Goal: Task Accomplishment & Management: Manage account settings

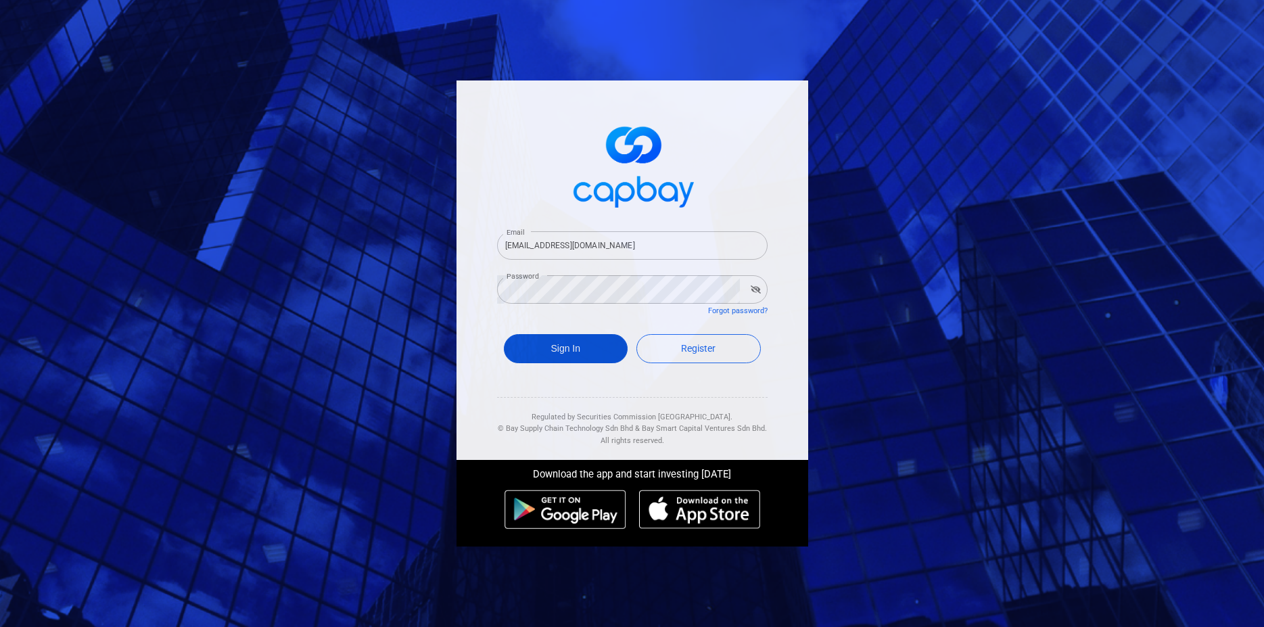
click at [591, 351] on button "Sign In" at bounding box center [566, 348] width 124 height 29
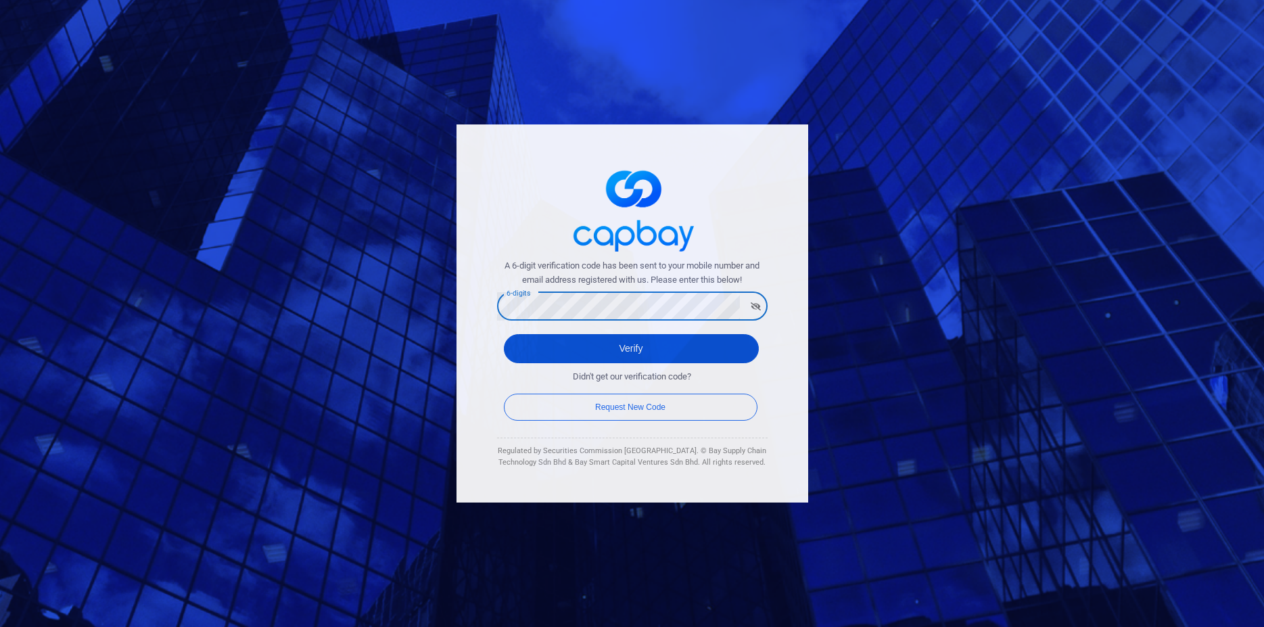
click at [613, 351] on button "Verify" at bounding box center [631, 348] width 255 height 29
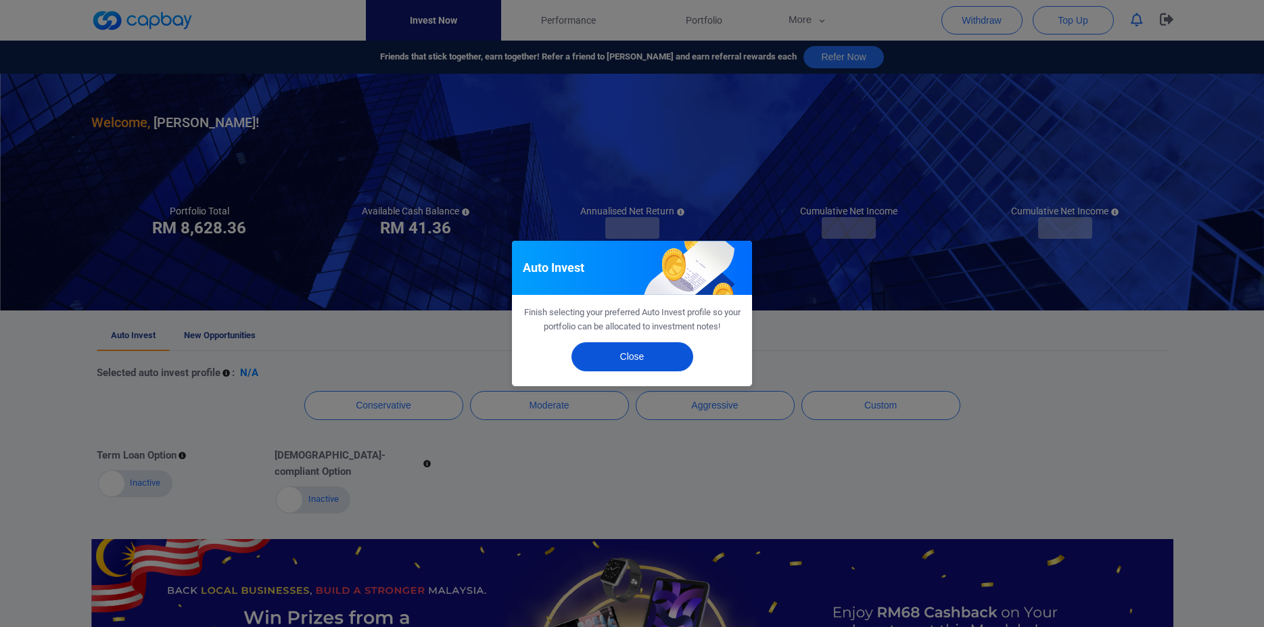
click at [657, 358] on button "Close" at bounding box center [632, 356] width 122 height 29
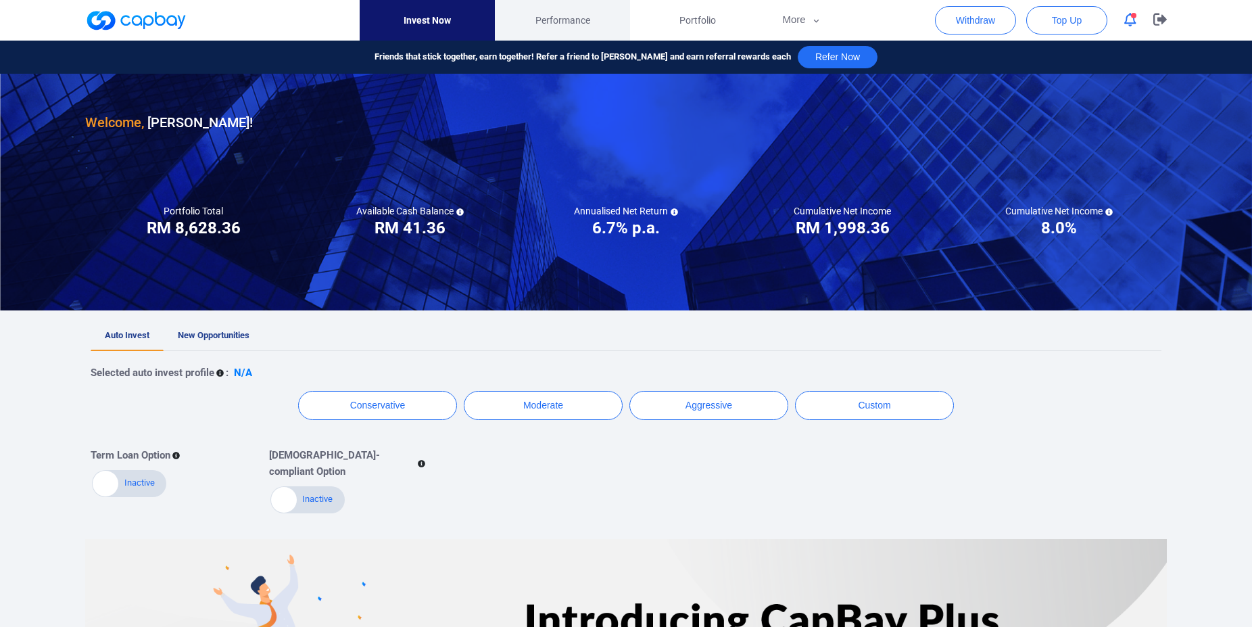
click at [560, 22] on span "Performance" at bounding box center [562, 20] width 55 height 15
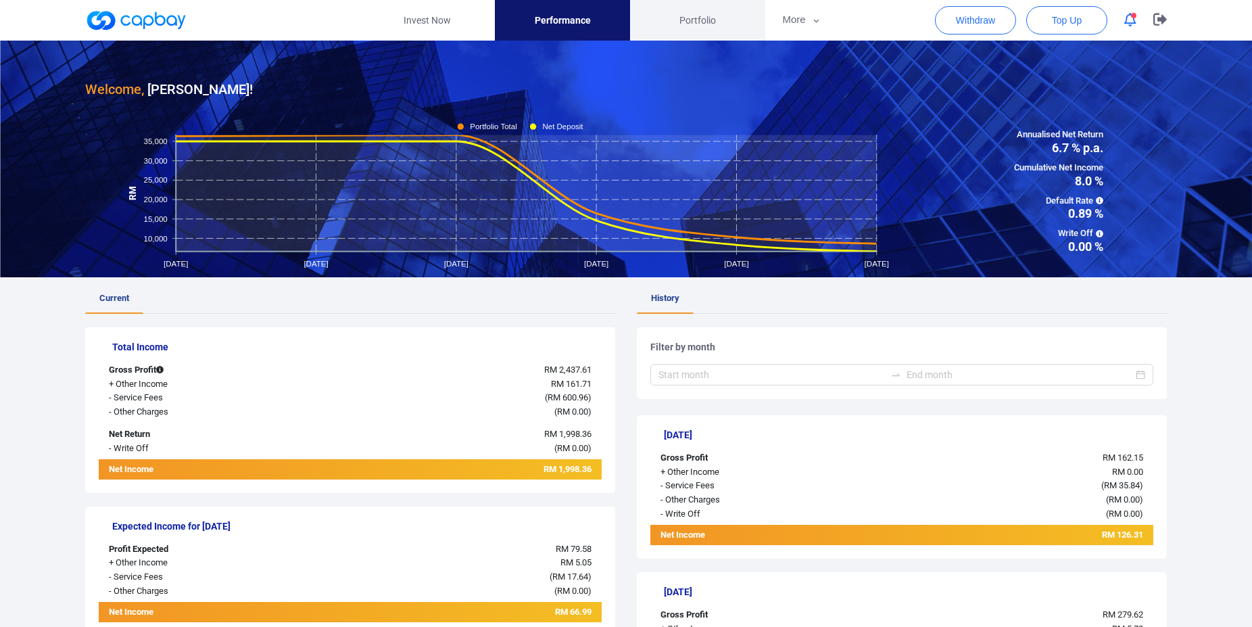
click at [689, 18] on span "Portfolio" at bounding box center [697, 20] width 37 height 15
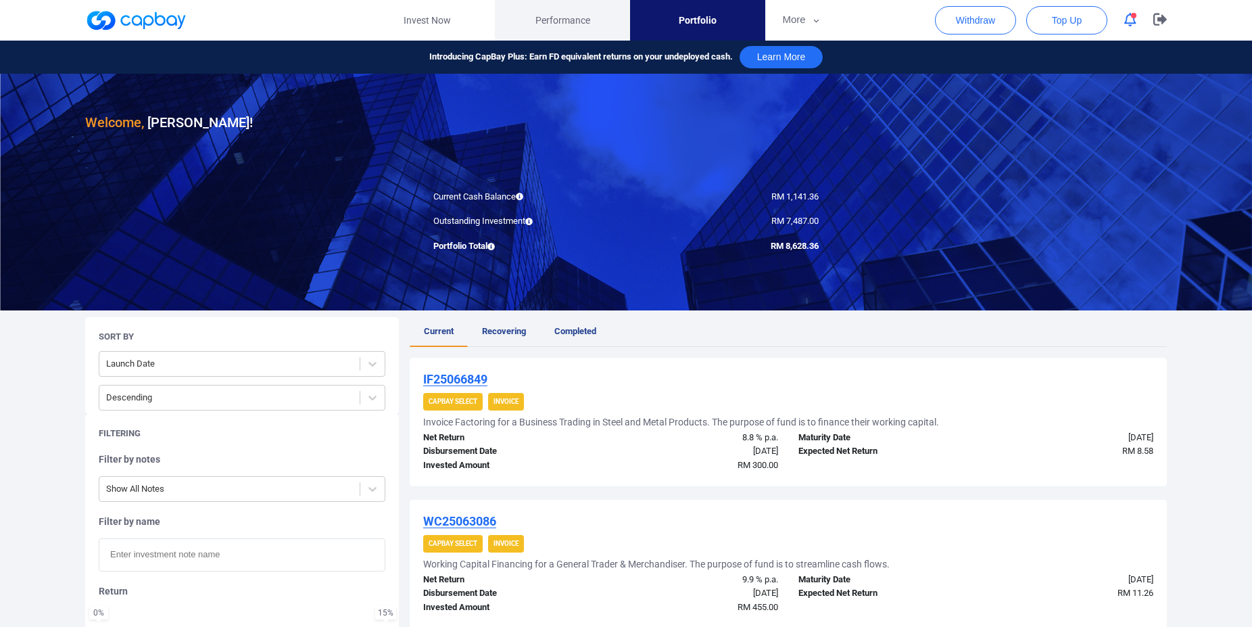
click at [560, 20] on span "Performance" at bounding box center [562, 20] width 55 height 15
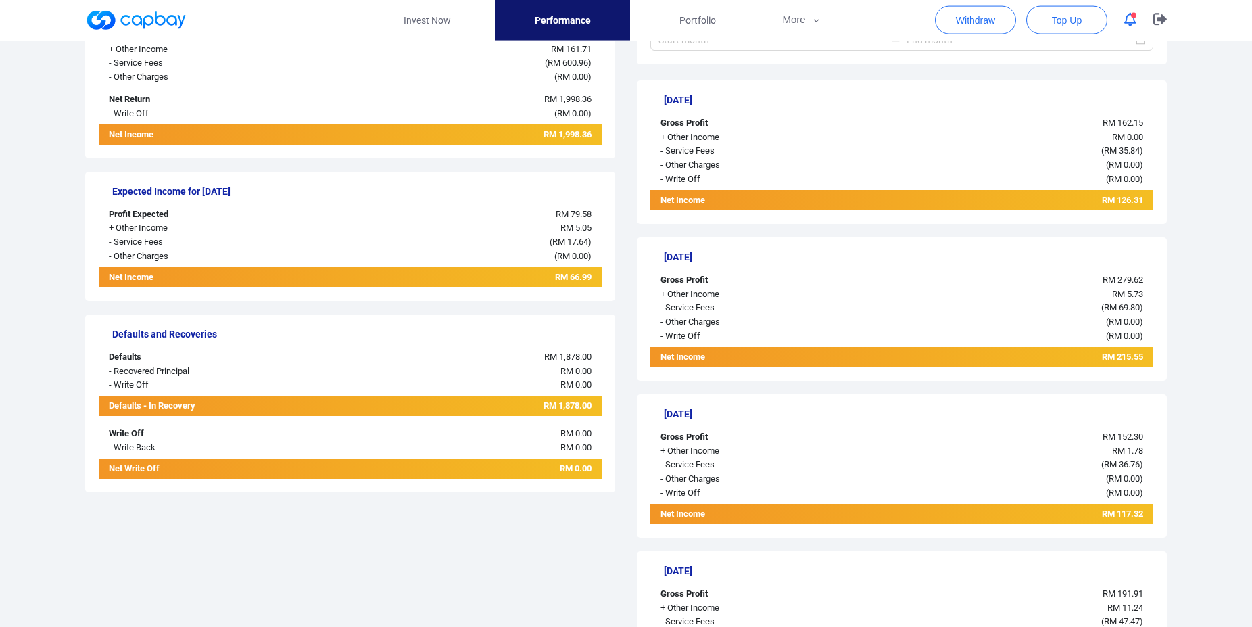
scroll to position [345, 0]
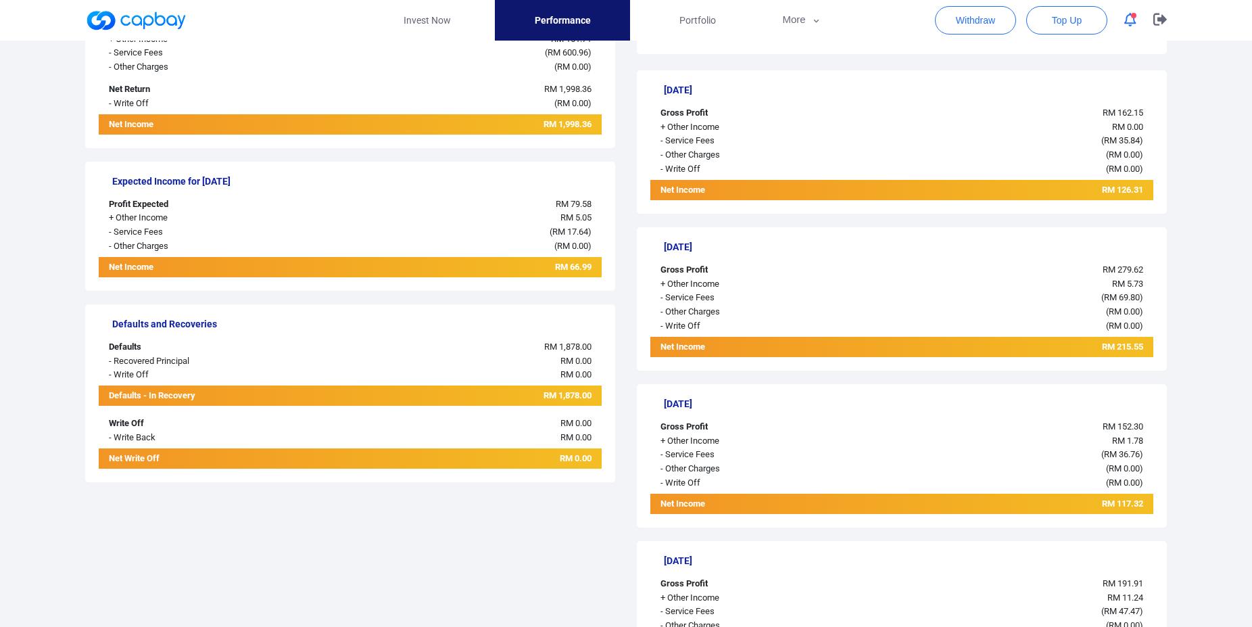
click at [150, 323] on h5 "Defaults and Recoveries" at bounding box center [356, 324] width 489 height 12
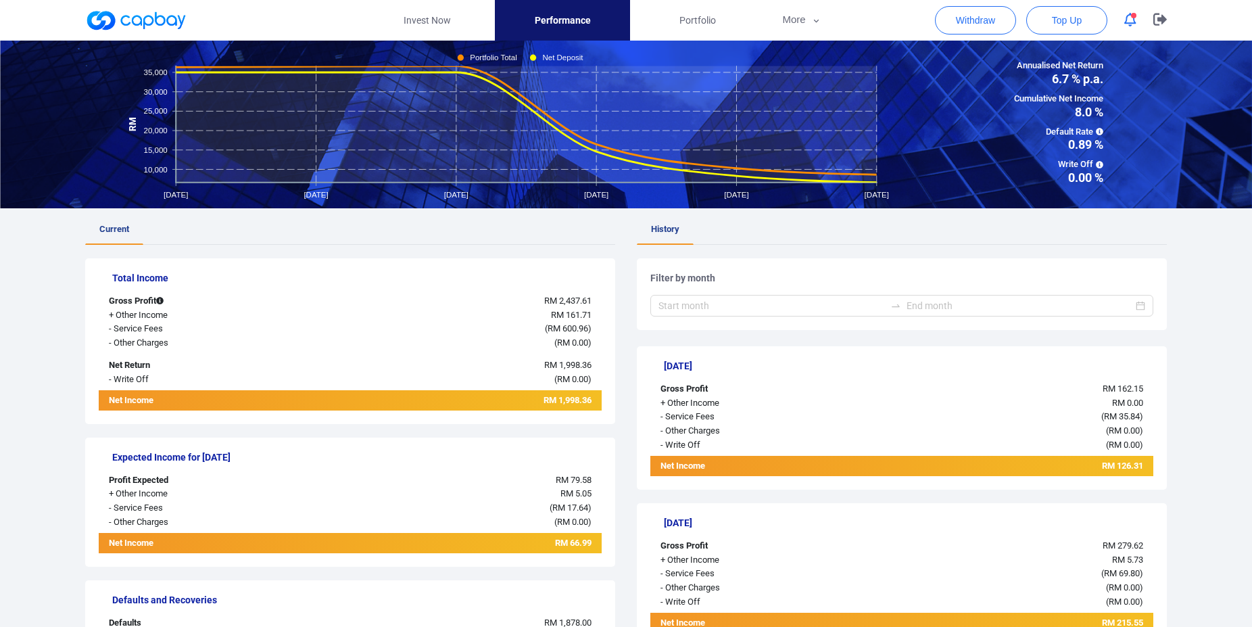
scroll to position [0, 0]
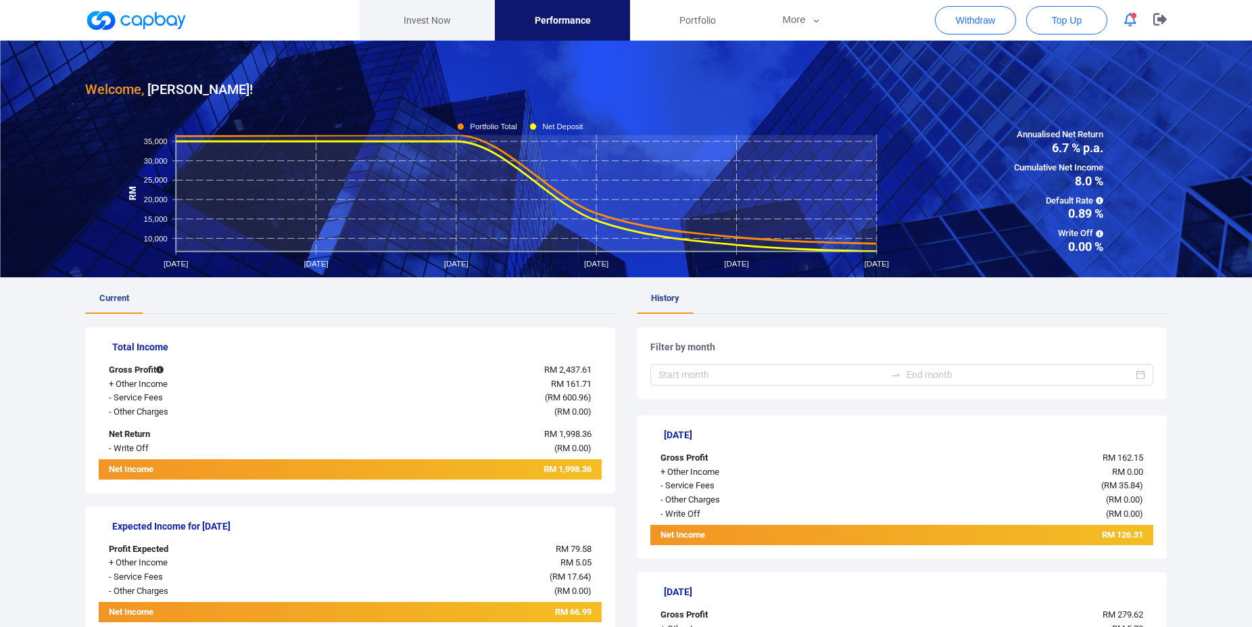
click at [410, 13] on link "Invest Now" at bounding box center [427, 20] width 135 height 41
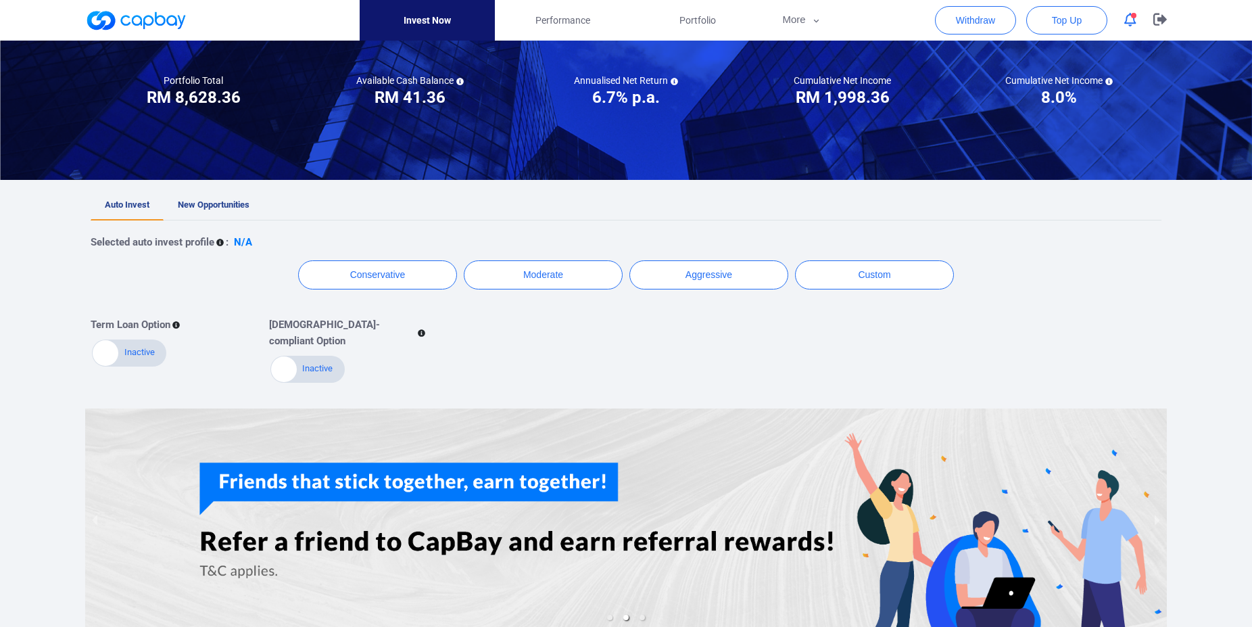
scroll to position [199, 0]
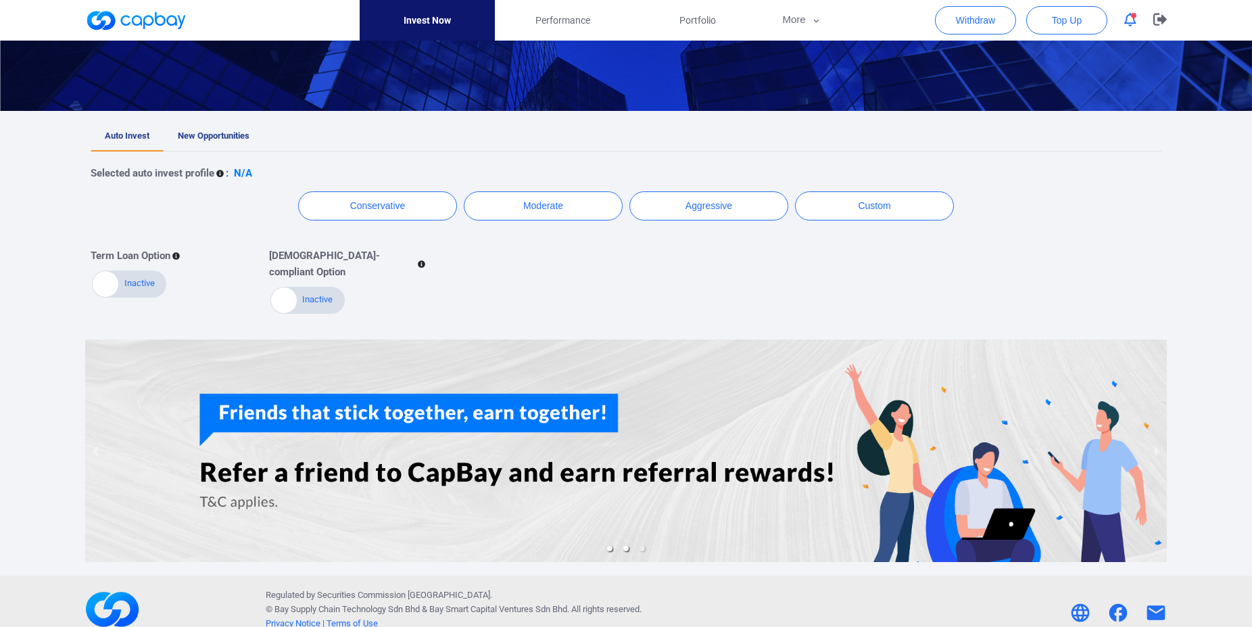
click at [610, 546] on li "slide item 1" at bounding box center [609, 548] width 5 height 5
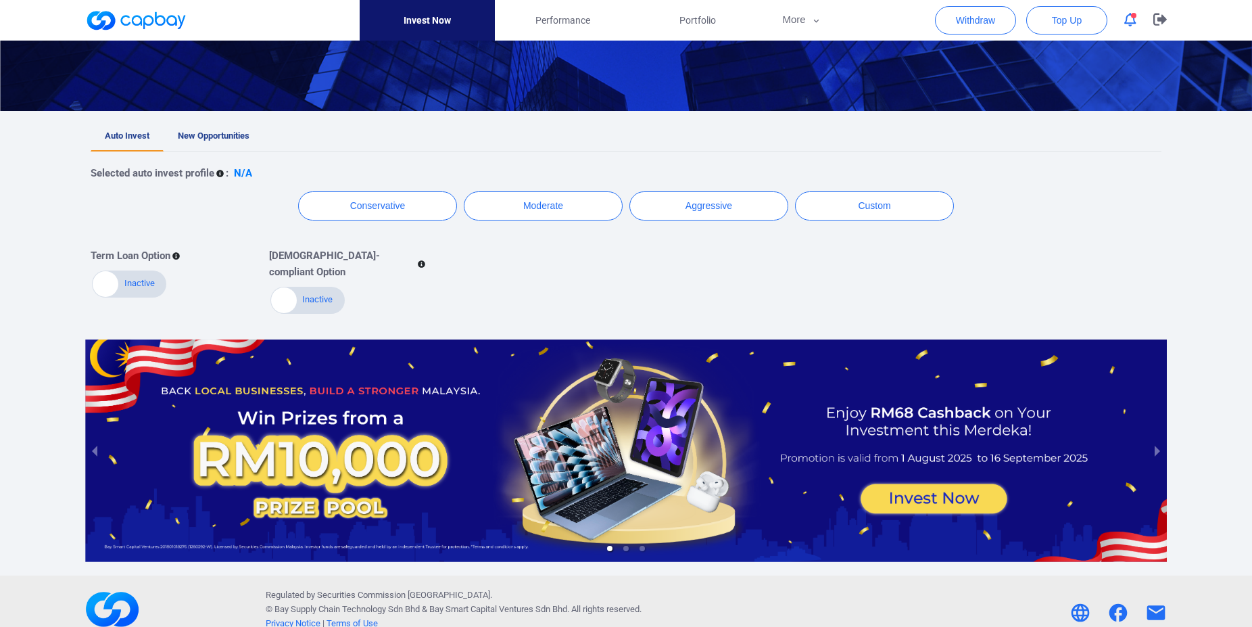
click at [923, 476] on div at bounding box center [626, 450] width 1082 height 223
